Goal: Find contact information: Find contact information

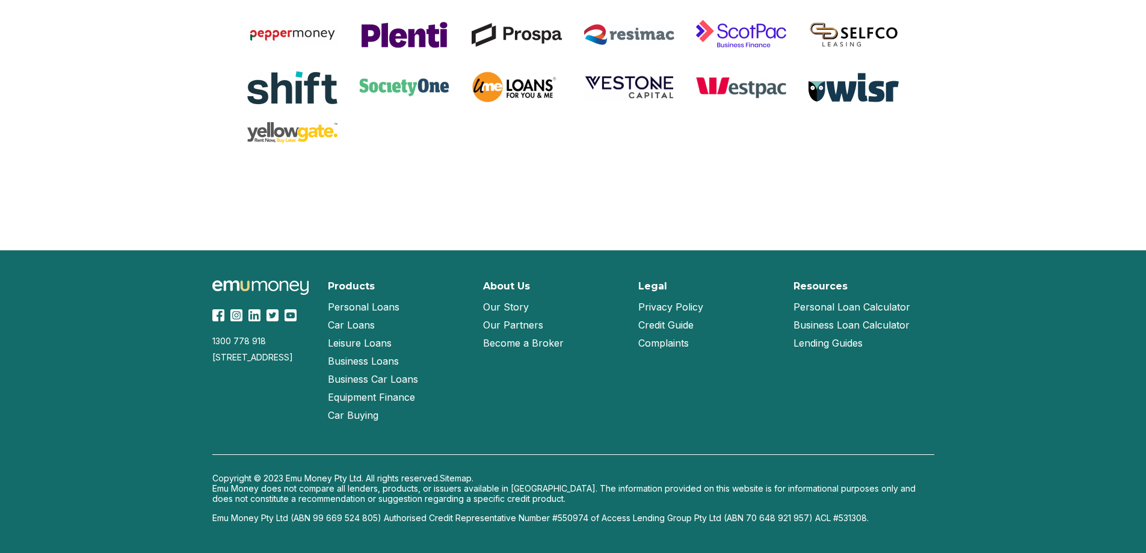
scroll to position [2828, 0]
drag, startPoint x: 288, startPoint y: 395, endPoint x: 208, endPoint y: 395, distance: 80.0
click at [208, 395] on div "1300 778 [GEOGRAPHIC_DATA][STREET_ADDRESS] Products Personal Loans Car Loans Le…" at bounding box center [573, 401] width 770 height 303
copy div "1300 778 918"
drag, startPoint x: 455, startPoint y: 431, endPoint x: 424, endPoint y: 430, distance: 31.3
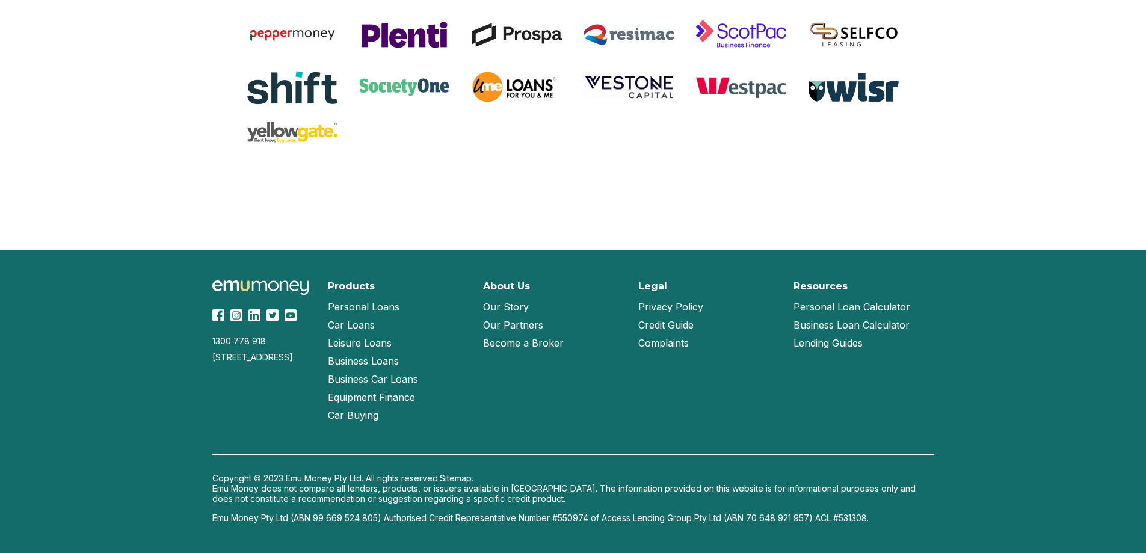
click at [455, 424] on div "Products Personal Loans Car Loans Leisure Loans Business Loans Business Car Loa…" at bounding box center [398, 352] width 141 height 144
drag, startPoint x: 270, startPoint y: 394, endPoint x: 211, endPoint y: 397, distance: 58.5
click at [211, 397] on div "1300 778 [GEOGRAPHIC_DATA][STREET_ADDRESS] Products Personal Loans Car Loans Le…" at bounding box center [573, 401] width 770 height 303
click at [282, 336] on div "1300 778 918" at bounding box center [262, 341] width 101 height 10
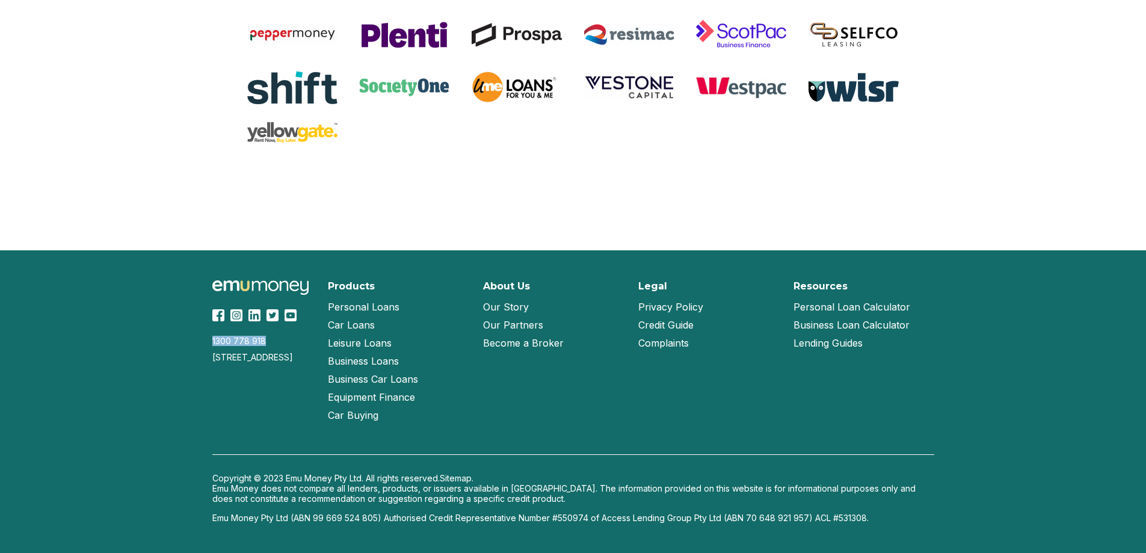
drag, startPoint x: 277, startPoint y: 309, endPoint x: 212, endPoint y: 311, distance: 65.0
click at [212, 311] on div "1300 778 [GEOGRAPHIC_DATA][STREET_ADDRESS] Products Personal Loans Car Loans Le…" at bounding box center [573, 401] width 770 height 303
copy div "1300 778 918"
drag, startPoint x: 262, startPoint y: 397, endPoint x: 216, endPoint y: 236, distance: 167.0
click at [216, 250] on div "1300 778 [GEOGRAPHIC_DATA][STREET_ADDRESS] Products Personal Loans Car Loans Le…" at bounding box center [573, 401] width 770 height 303
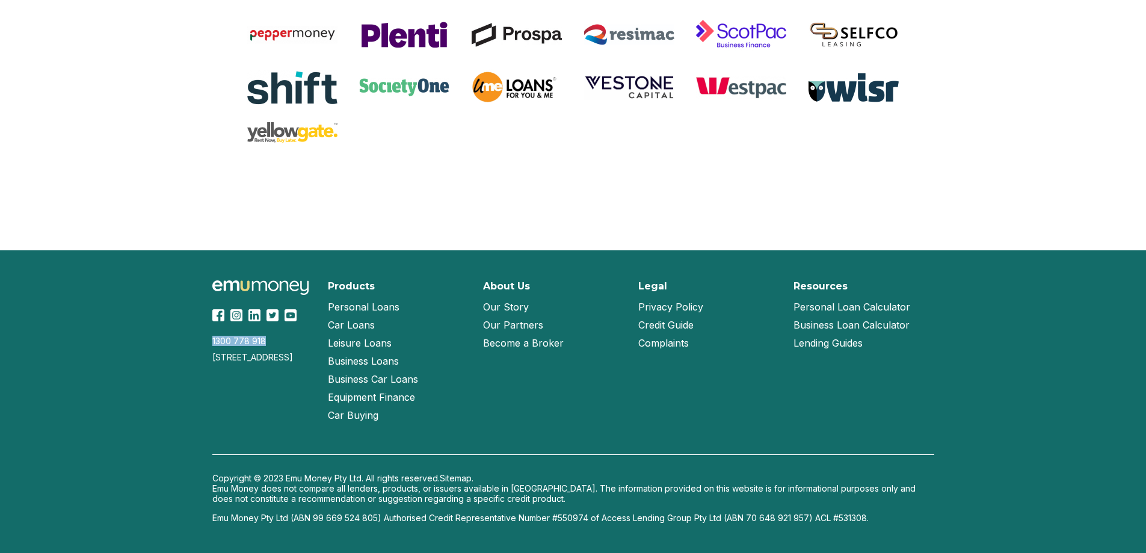
copy div "1300 778 [STREET_ADDRESS]"
